Goal: Communication & Community: Share content

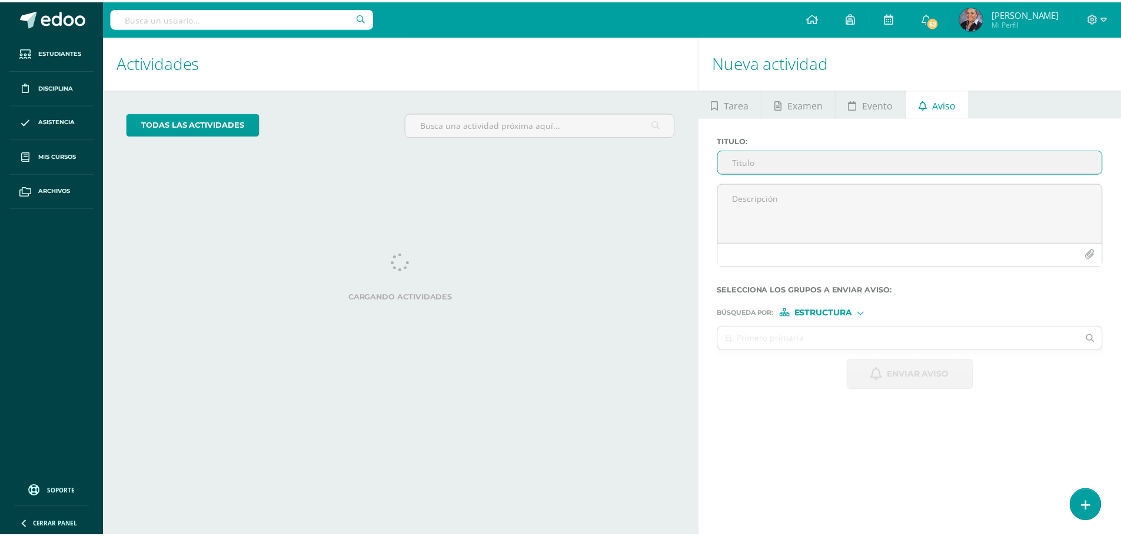
scroll to position [53, 0]
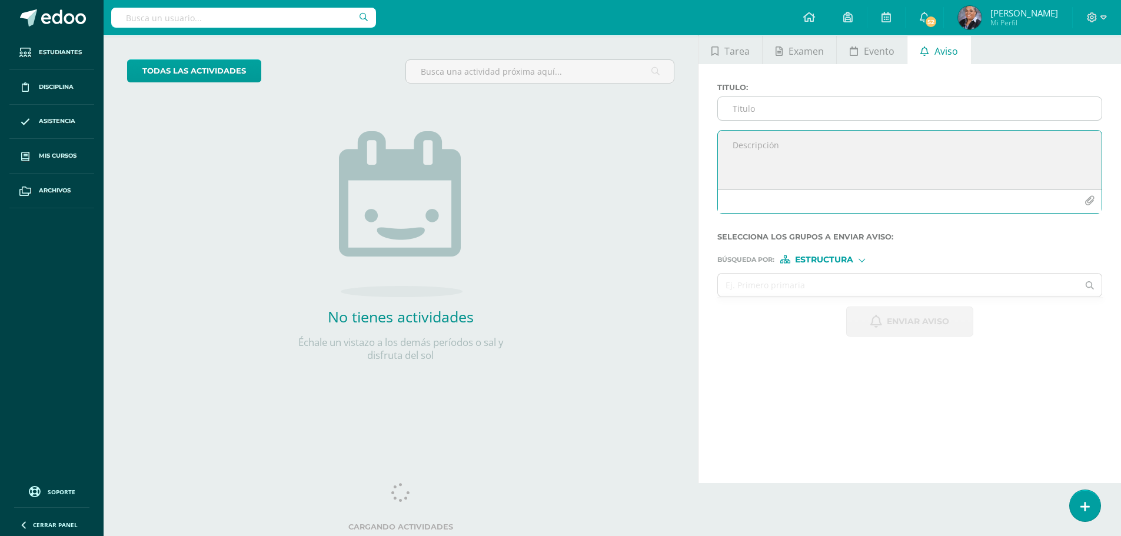
click at [752, 160] on textarea at bounding box center [910, 160] width 384 height 59
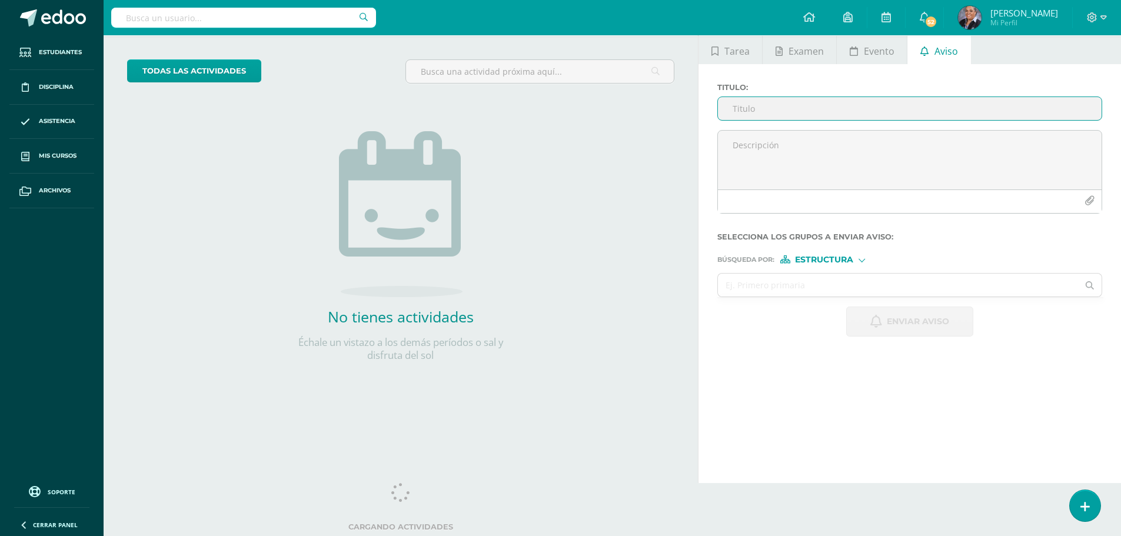
click at [746, 105] on input "Titulo :" at bounding box center [910, 108] width 384 height 23
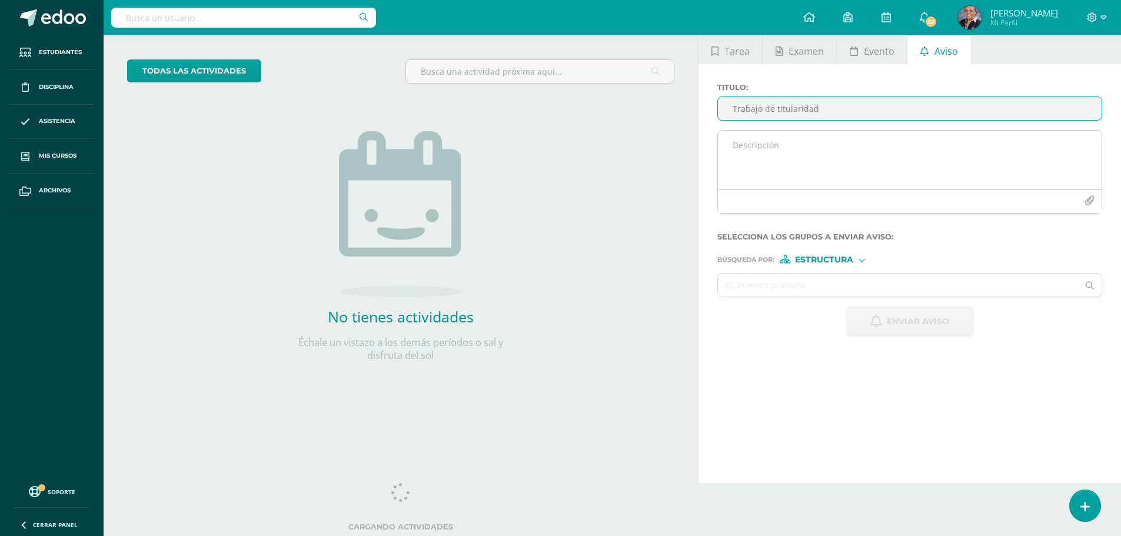
type input "Trabajo de titularidad"
click at [812, 154] on textarea at bounding box center [910, 160] width 384 height 59
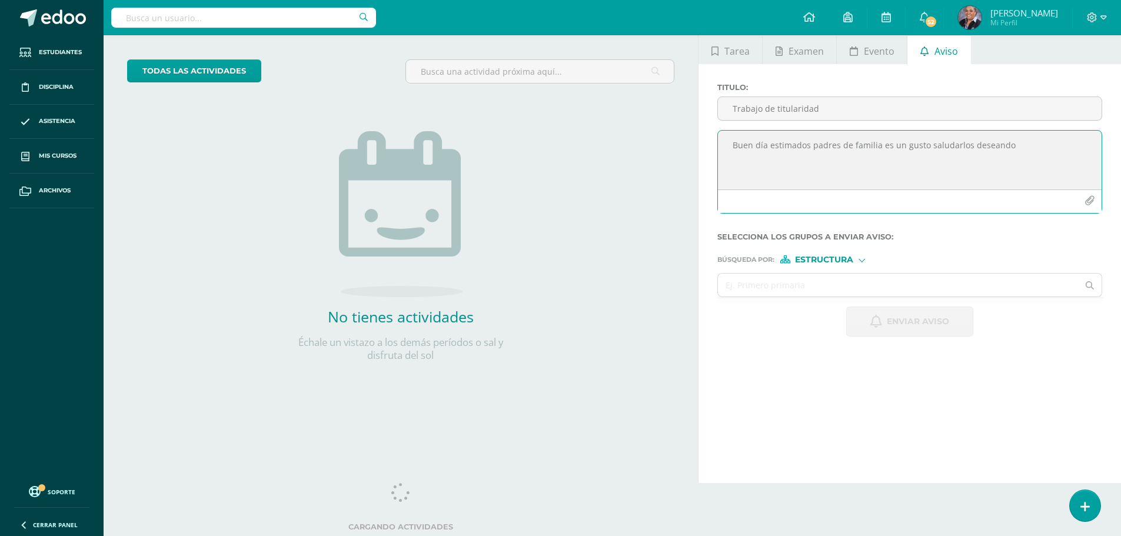
type textarea "Buen día estimados padres de familia es un gusto saludarlos deseando"
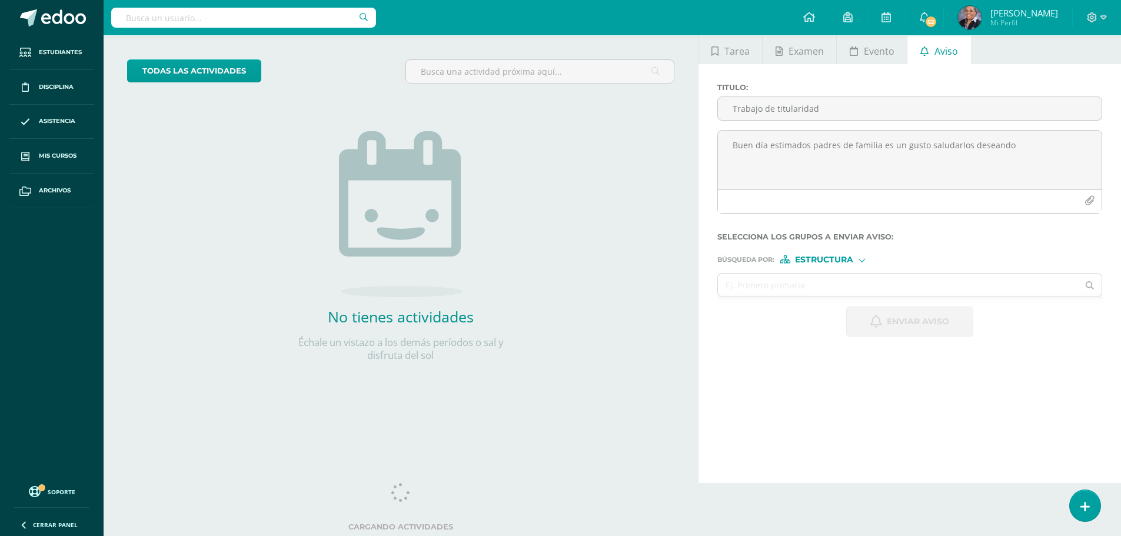
click at [832, 257] on span "Estructura" at bounding box center [824, 260] width 58 height 6
click at [840, 287] on span "Persona" at bounding box center [829, 290] width 42 height 6
click at [762, 281] on input "text" at bounding box center [898, 285] width 360 height 23
